Goal: Navigation & Orientation: Find specific page/section

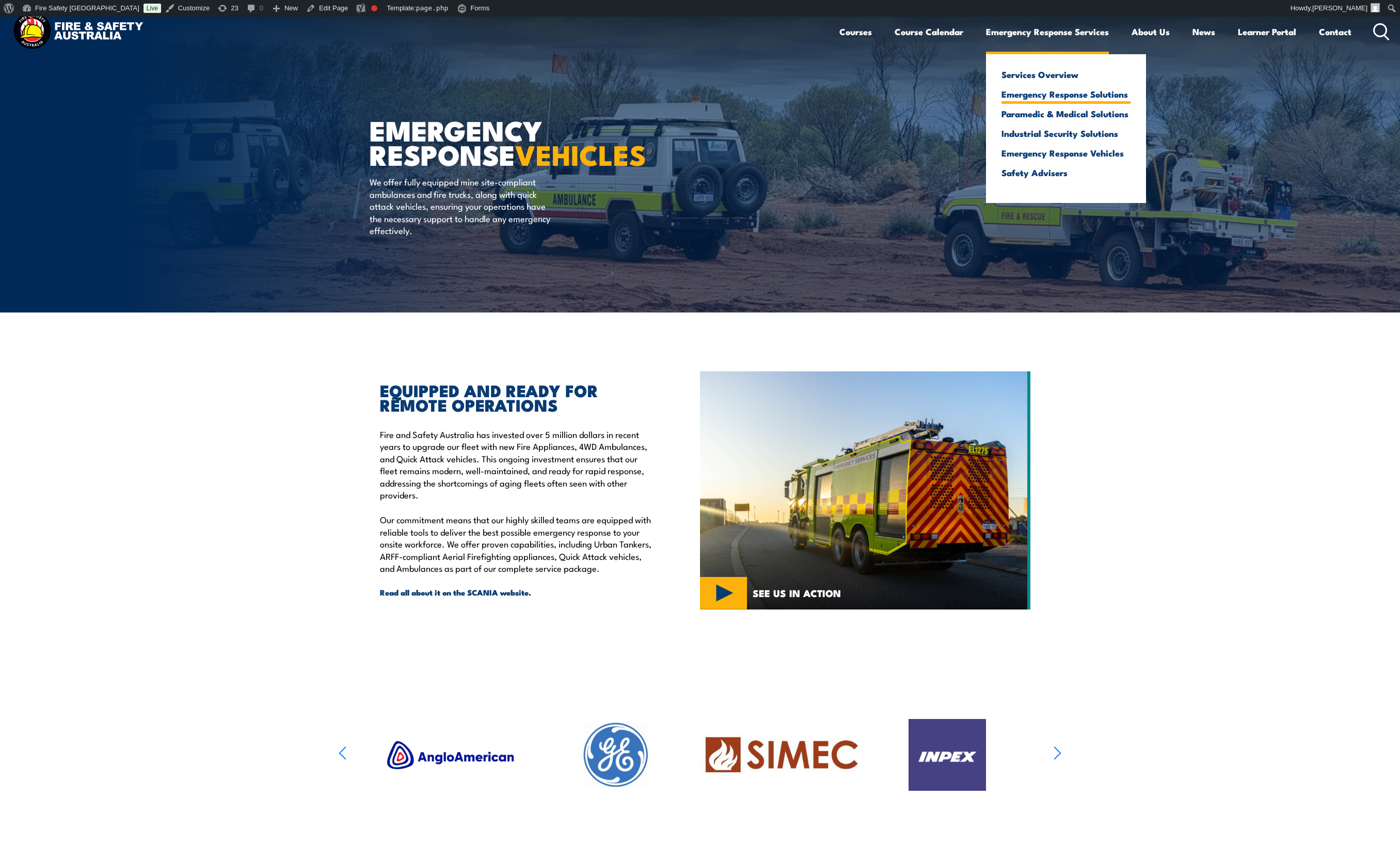
click at [1043, 97] on link "Emergency Response Solutions" at bounding box center [1066, 94] width 129 height 10
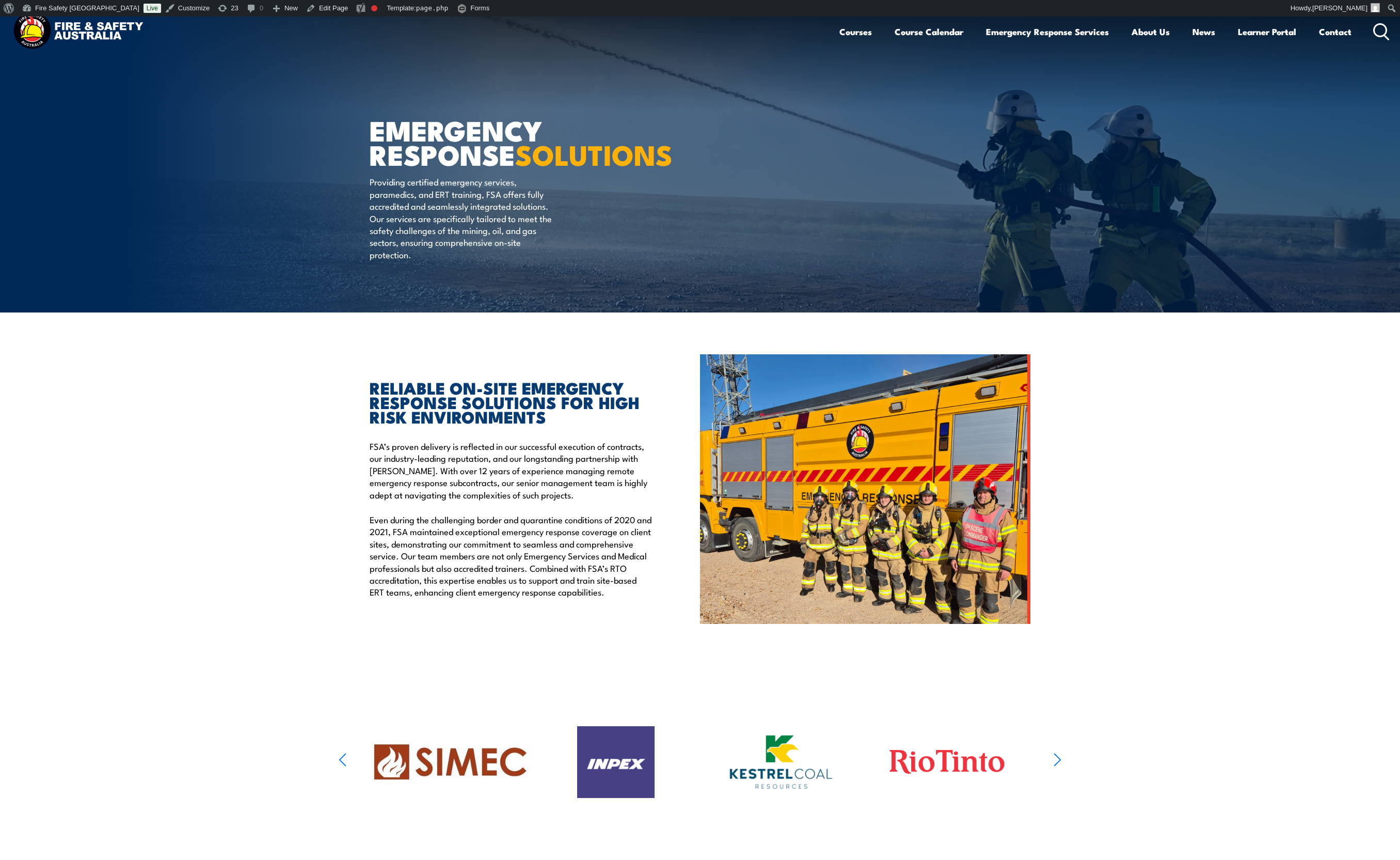
drag, startPoint x: 1213, startPoint y: 607, endPoint x: 1086, endPoint y: 604, distance: 127.0
click at [1213, 607] on section "RELIABLE ON-SITE EMERGENCY RESPONSE SOLUTIONS FOR HIGH RISK ENVIRONMENTS FSA’s …" at bounding box center [700, 488] width 1400 height 270
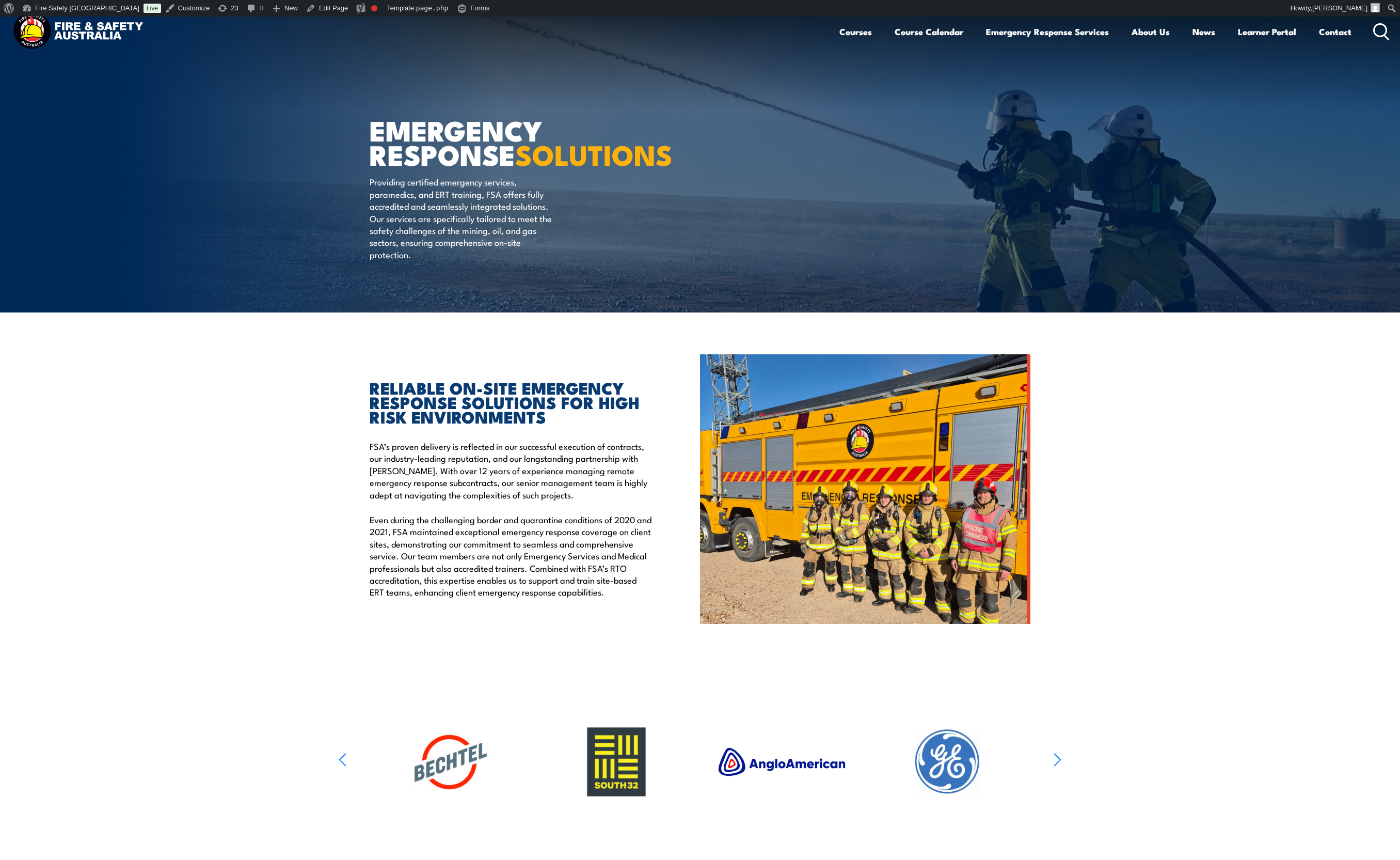
click at [42, 28] on img at bounding box center [78, 32] width 135 height 44
